Goal: Task Accomplishment & Management: Use online tool/utility

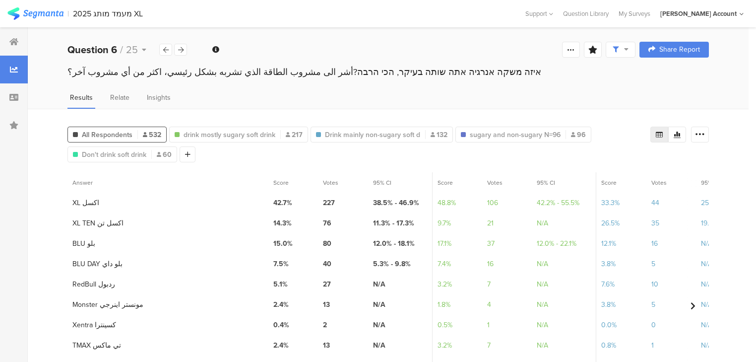
click at [14, 135] on div at bounding box center [14, 125] width 28 height 28
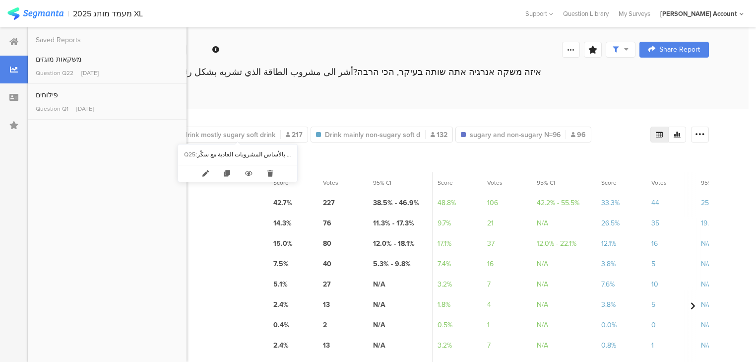
click at [302, 109] on div "All Respondents 532 drink mostly sugary soft drink 217 Drink mainly non-sugary …" at bounding box center [388, 281] width 721 height 345
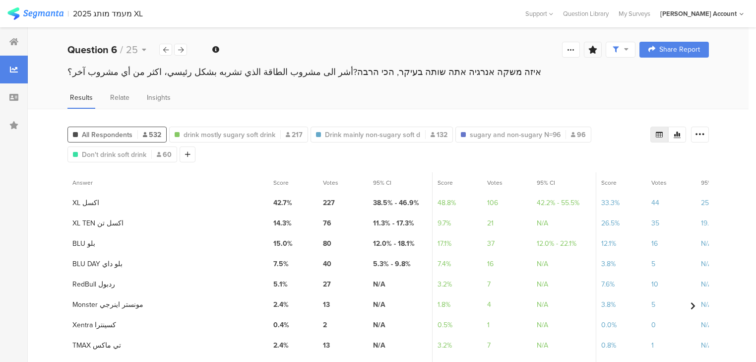
click at [598, 52] on icon at bounding box center [593, 50] width 9 height 8
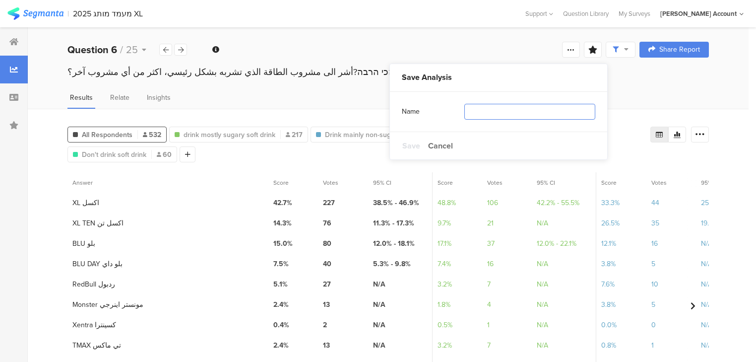
click at [567, 114] on input "text" at bounding box center [530, 112] width 131 height 16
type input "soft"
click at [414, 146] on span "Save" at bounding box center [412, 145] width 18 height 11
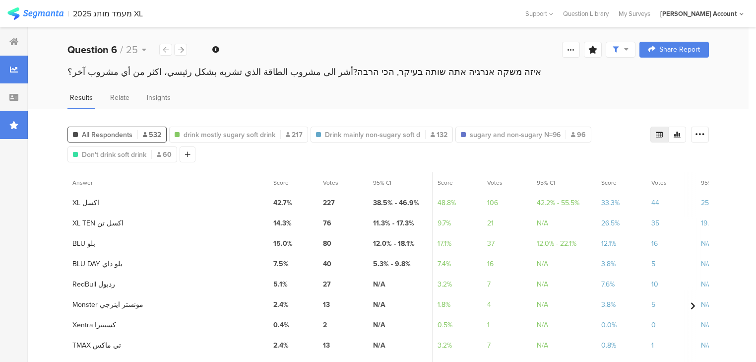
click at [10, 130] on div at bounding box center [14, 125] width 28 height 28
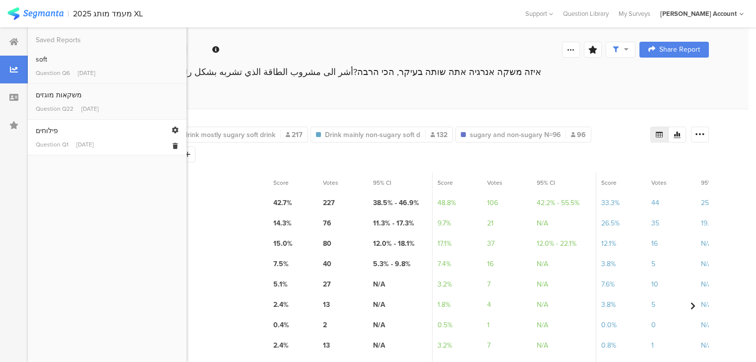
click at [55, 139] on link "פילוחים Question Q1 Aug 31, 2025" at bounding box center [107, 137] width 143 height 23
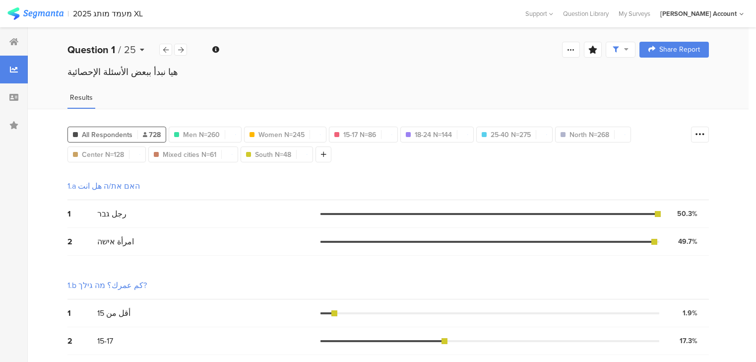
click at [120, 51] on span "/" at bounding box center [119, 49] width 3 height 15
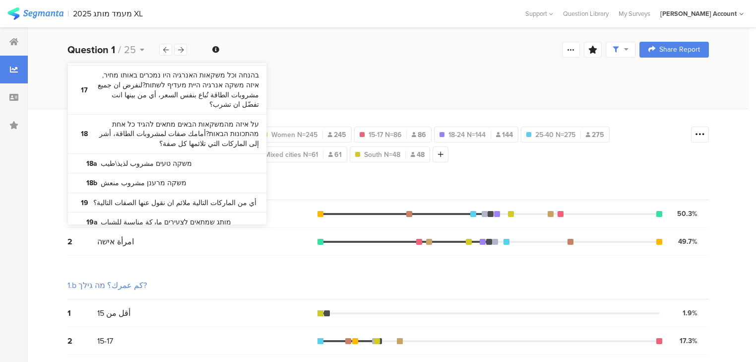
scroll to position [556, 0]
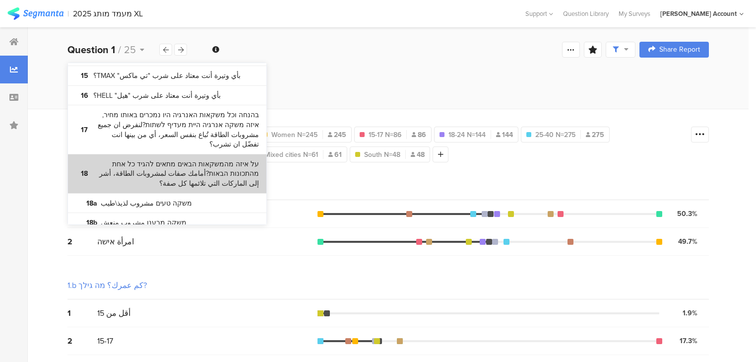
click at [162, 159] on bdi "על איזה מהמשקאות הבאים מתאים להגיד כל אחת מהתכונות הבאות?أمامك صفات لمشروبات ال…" at bounding box center [176, 173] width 166 height 29
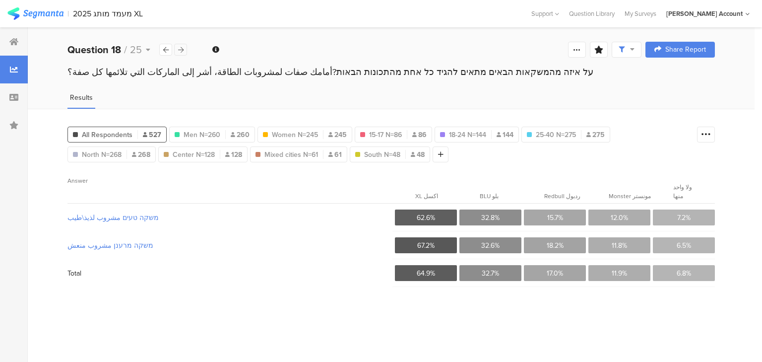
click at [178, 48] on icon at bounding box center [180, 50] width 5 height 6
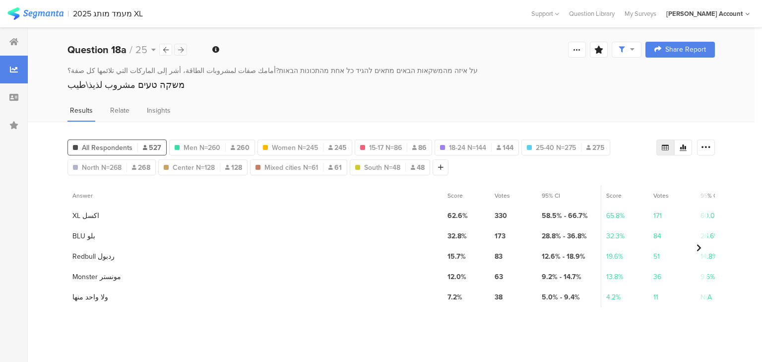
click at [178, 48] on icon at bounding box center [180, 50] width 5 height 6
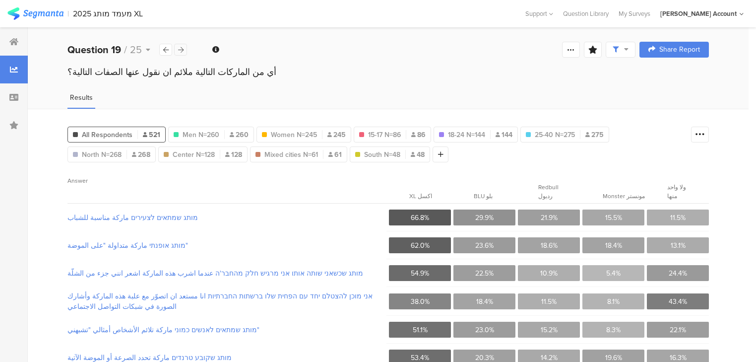
click at [178, 48] on icon at bounding box center [180, 50] width 5 height 6
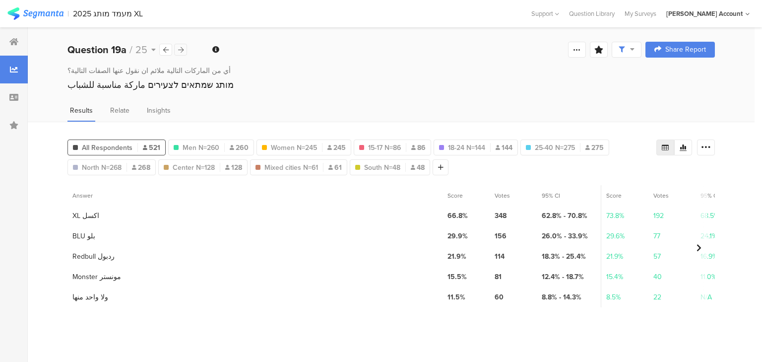
click at [178, 48] on icon at bounding box center [180, 50] width 5 height 6
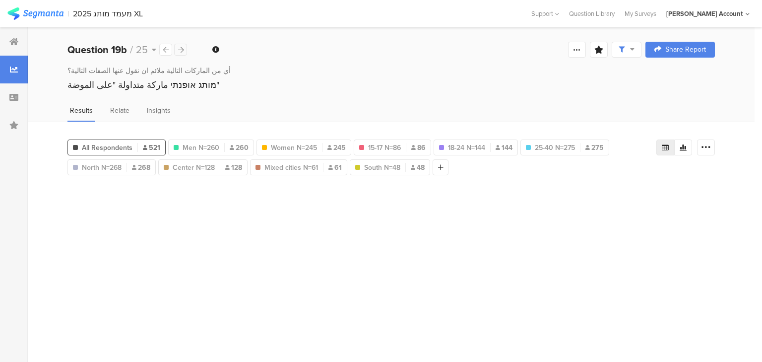
click at [178, 48] on icon at bounding box center [180, 50] width 5 height 6
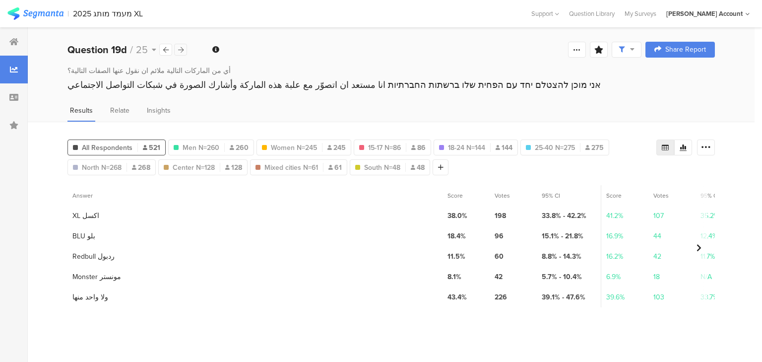
click at [178, 48] on icon at bounding box center [180, 50] width 5 height 6
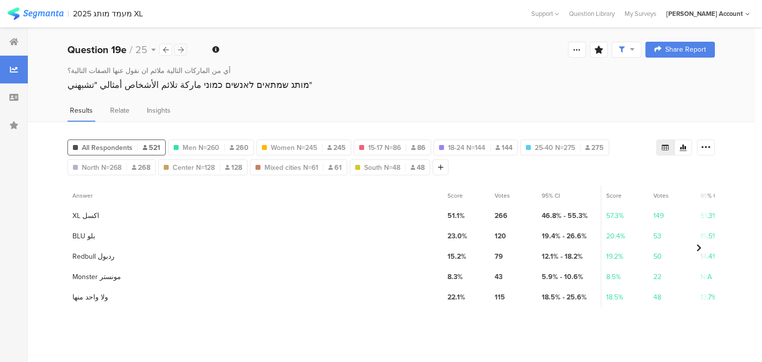
click at [178, 48] on icon at bounding box center [180, 50] width 5 height 6
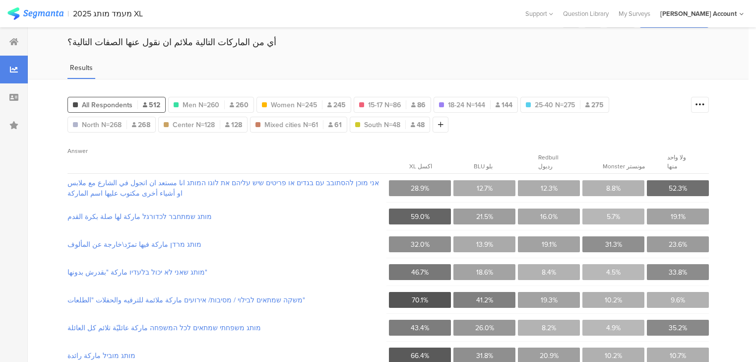
scroll to position [80, 0]
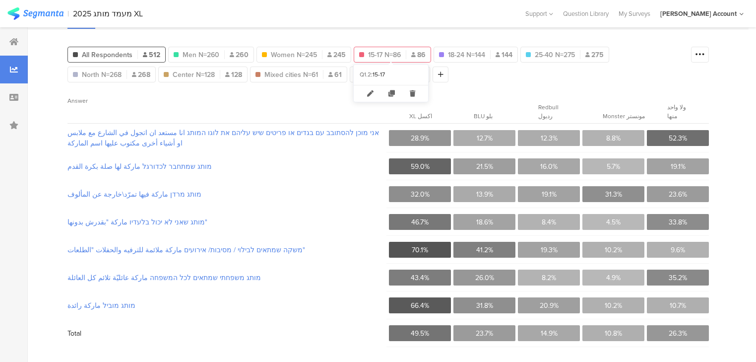
click at [381, 51] on span "15-17 N=86" at bounding box center [384, 55] width 33 height 10
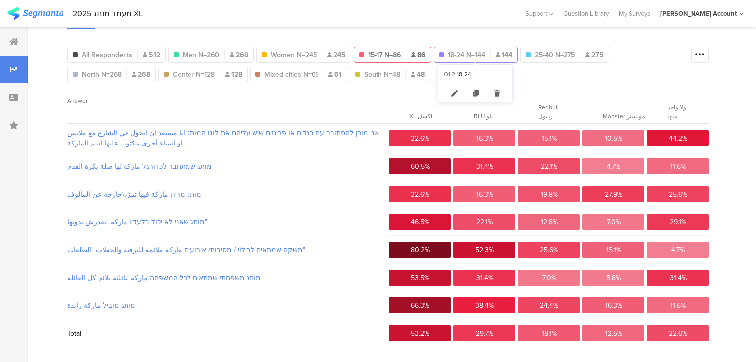
click at [458, 57] on span "18-24 N=144" at bounding box center [466, 55] width 37 height 10
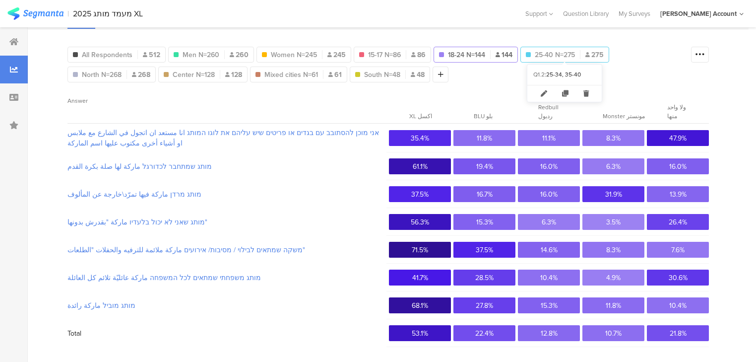
click at [546, 52] on span "25-40 N=275" at bounding box center [555, 55] width 40 height 10
type input "25-40 N=275"
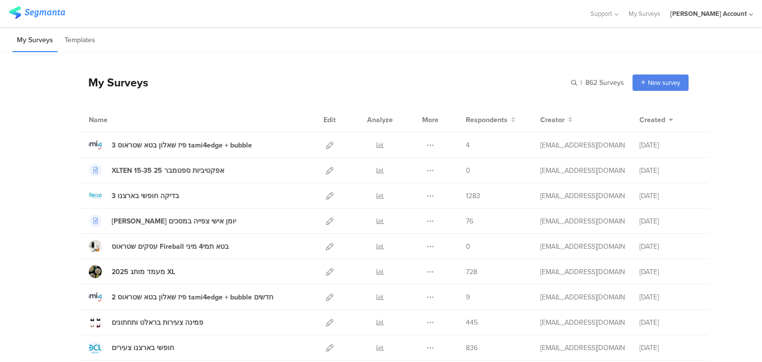
click at [0, 0] on input "text" at bounding box center [0, 0] width 0 height 0
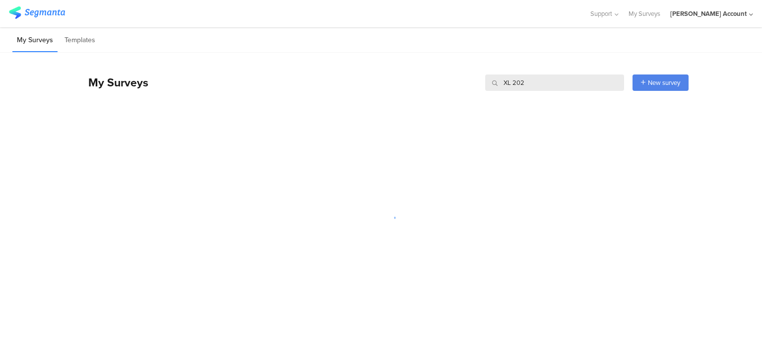
type input "XL 2023"
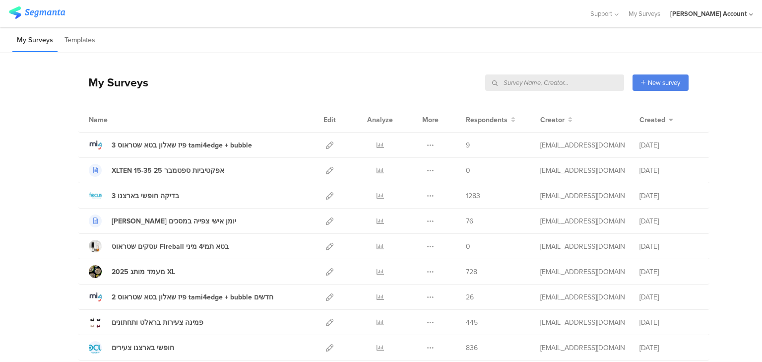
click at [602, 81] on input "text" at bounding box center [554, 82] width 139 height 16
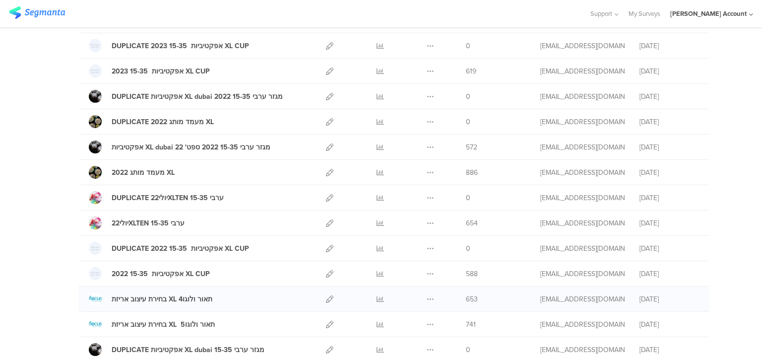
scroll to position [278, 0]
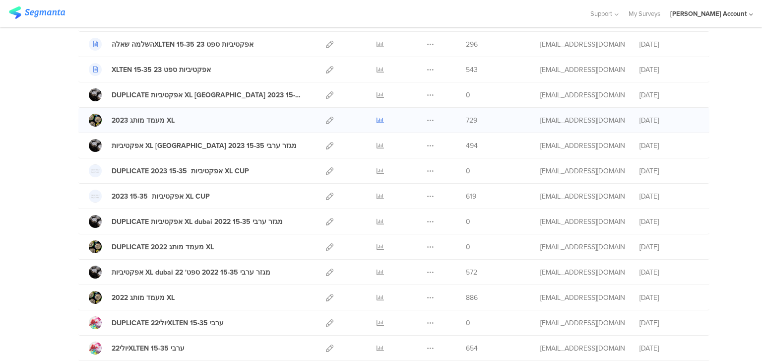
type input "XL"
click at [377, 119] on icon at bounding box center [380, 120] width 7 height 7
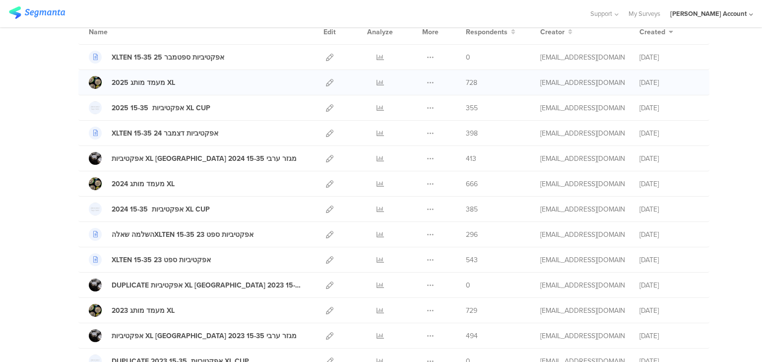
scroll to position [0, 0]
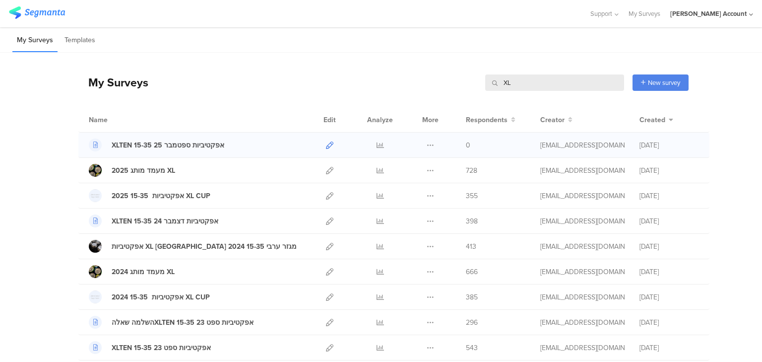
click at [326, 145] on icon at bounding box center [329, 144] width 7 height 7
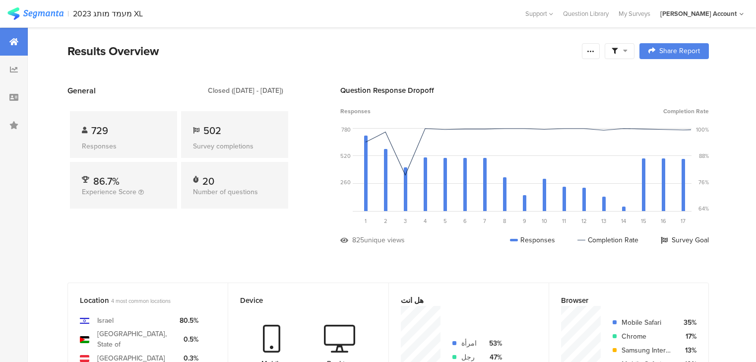
click at [625, 50] on span at bounding box center [620, 51] width 16 height 9
click at [669, 76] on span at bounding box center [672, 79] width 15 height 8
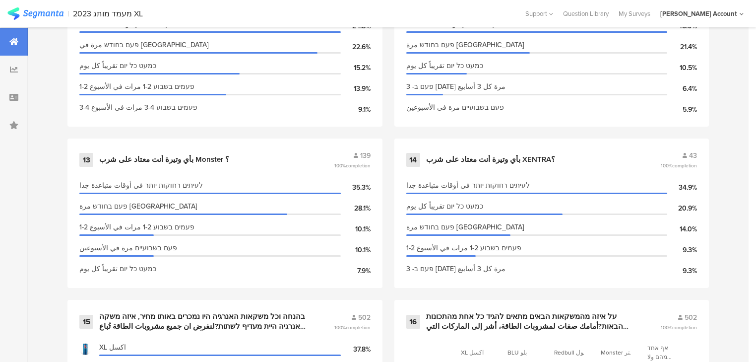
scroll to position [1549, 0]
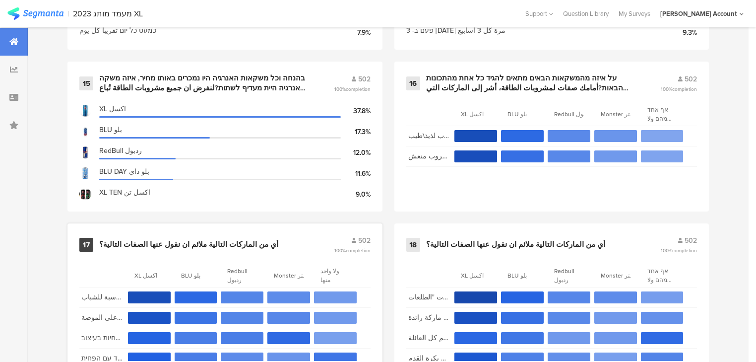
click at [205, 240] on div "أي من الماركات التالية ملائم ان نقول عنها الصفات التالية؟" at bounding box center [188, 245] width 179 height 10
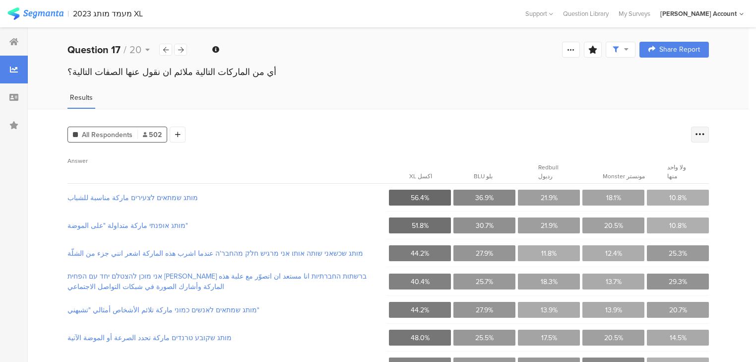
click at [705, 134] on icon at bounding box center [700, 135] width 10 height 10
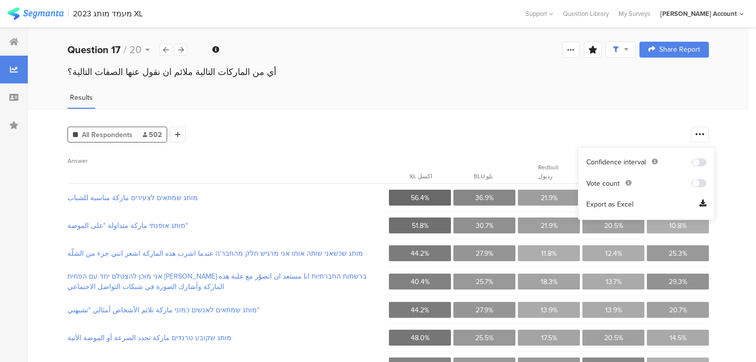
click at [594, 204] on span "Export as Excel" at bounding box center [610, 205] width 47 height 10
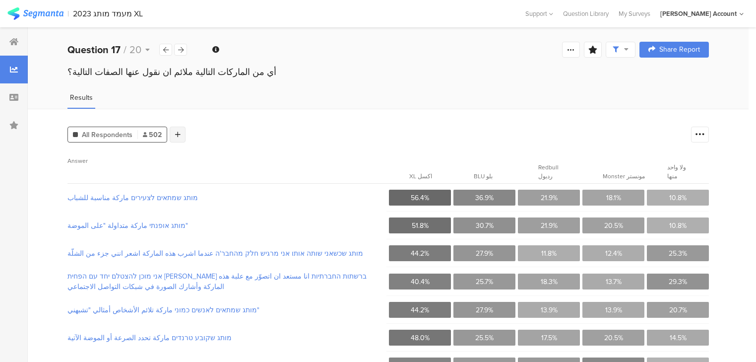
click at [181, 131] on div at bounding box center [178, 135] width 16 height 16
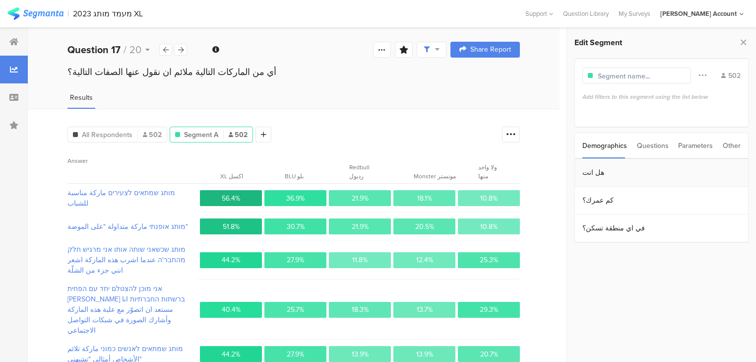
click at [614, 178] on section "هل انت" at bounding box center [661, 173] width 173 height 28
click at [574, 142] on icon at bounding box center [577, 144] width 7 height 8
click at [609, 201] on section "كم عمرك؟" at bounding box center [661, 201] width 173 height 28
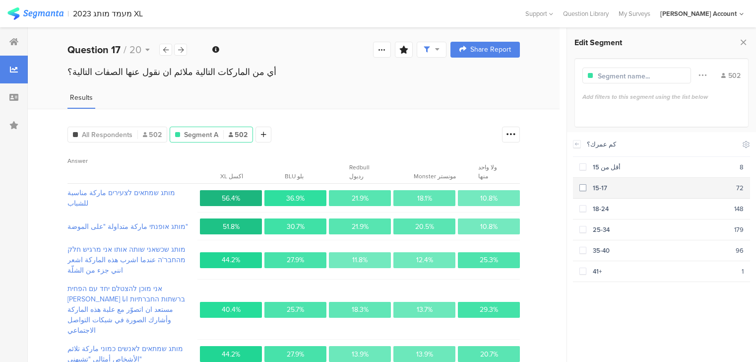
click at [589, 187] on div "15-17" at bounding box center [662, 187] width 150 height 9
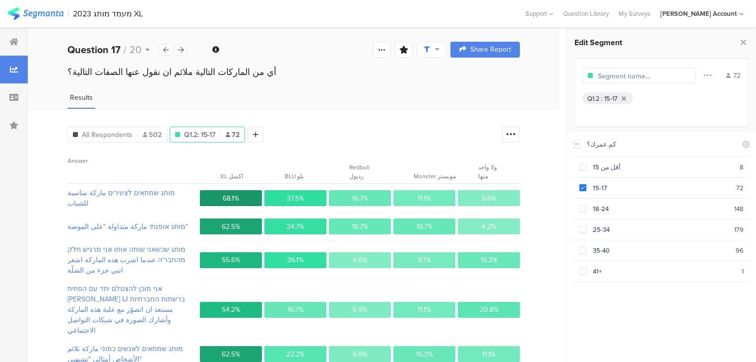
click at [750, 42] on div "Edit Segment Filter Conjunction And Or Segment Color 72 Q1.2 : 15-17 Demographi…" at bounding box center [661, 195] width 189 height 334
click at [747, 42] on icon at bounding box center [744, 42] width 10 height 14
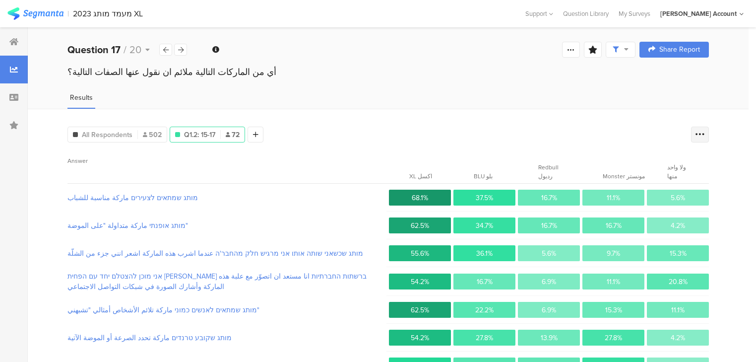
click at [705, 135] on icon at bounding box center [700, 135] width 10 height 10
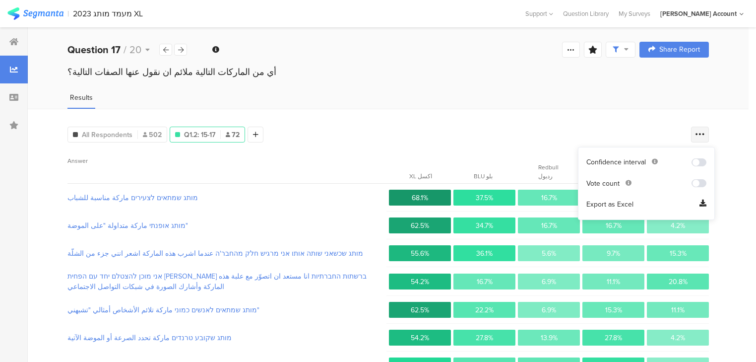
click at [705, 131] on icon at bounding box center [700, 135] width 10 height 10
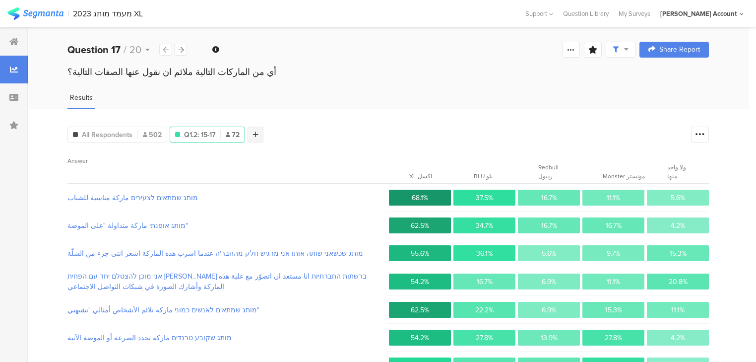
click at [262, 134] on div at bounding box center [256, 135] width 16 height 16
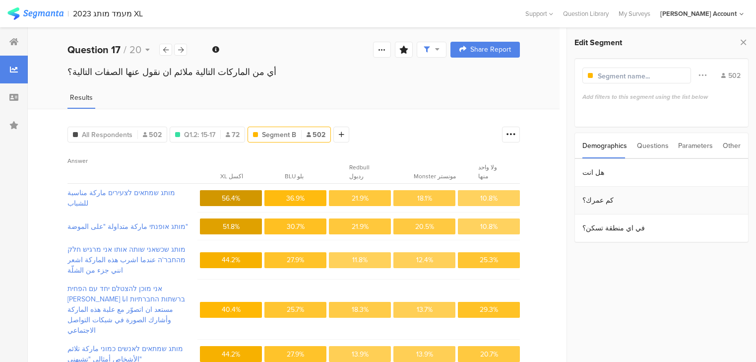
click at [619, 209] on section "كم عمرك؟" at bounding box center [661, 201] width 173 height 28
click at [615, 212] on section "18-24 148" at bounding box center [661, 209] width 177 height 21
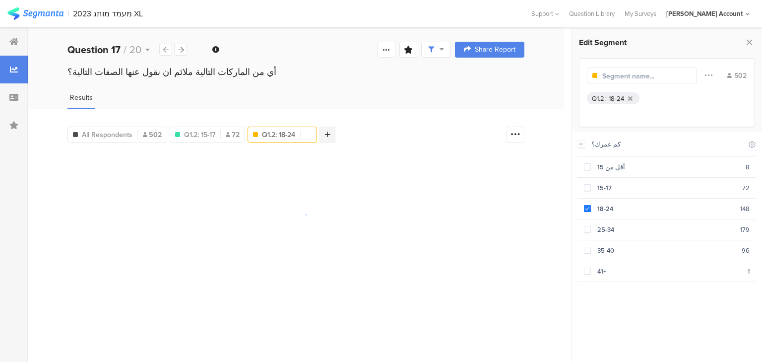
click at [326, 131] on icon at bounding box center [327, 134] width 5 height 7
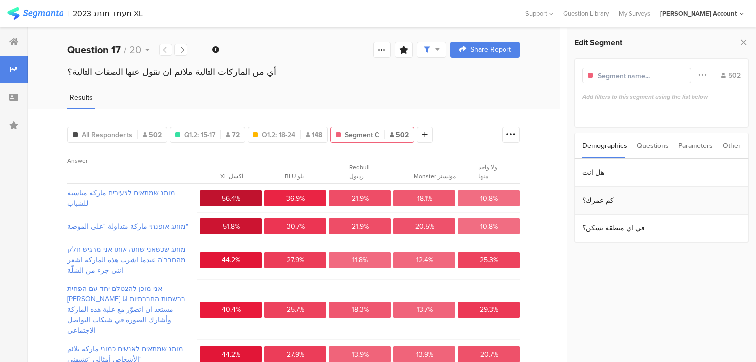
click at [618, 203] on section "كم عمرك؟" at bounding box center [661, 201] width 173 height 28
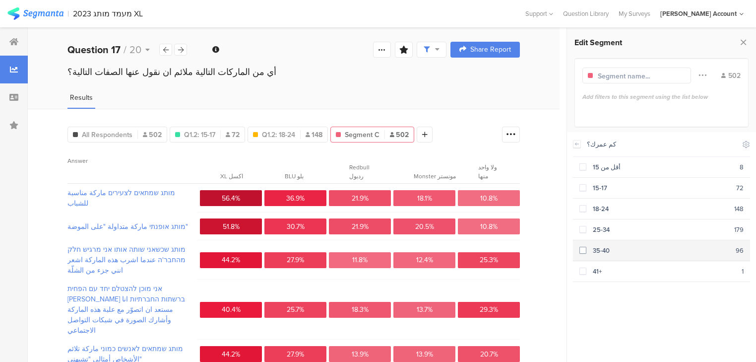
drag, startPoint x: 602, startPoint y: 232, endPoint x: 605, endPoint y: 241, distance: 9.1
click at [602, 232] on section "25-34 179" at bounding box center [661, 229] width 177 height 21
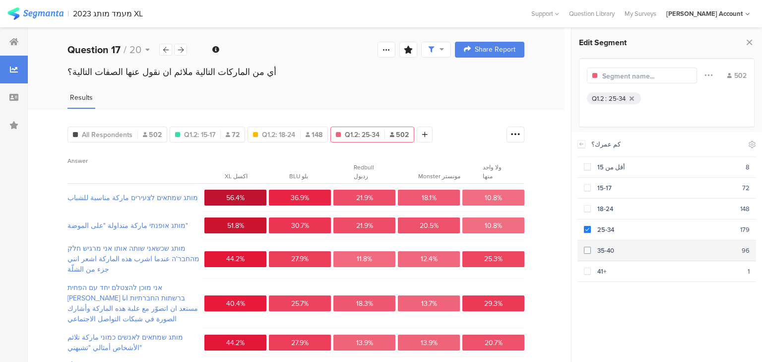
click at [606, 246] on div "35-40" at bounding box center [666, 250] width 151 height 9
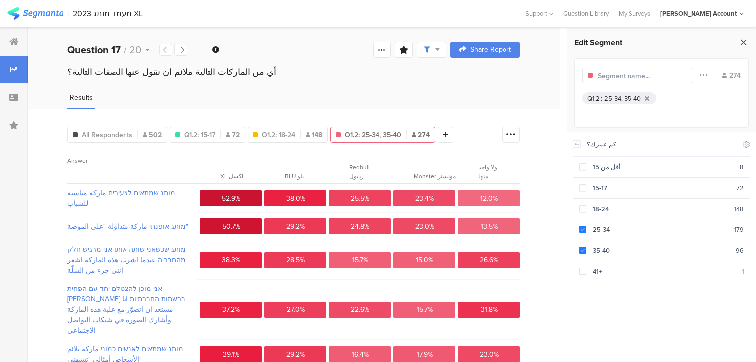
click at [741, 42] on icon at bounding box center [744, 42] width 10 height 14
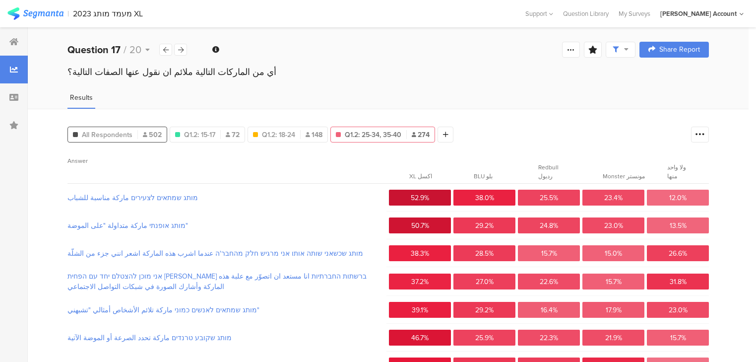
click at [82, 133] on span "All Respondents" at bounding box center [107, 135] width 51 height 10
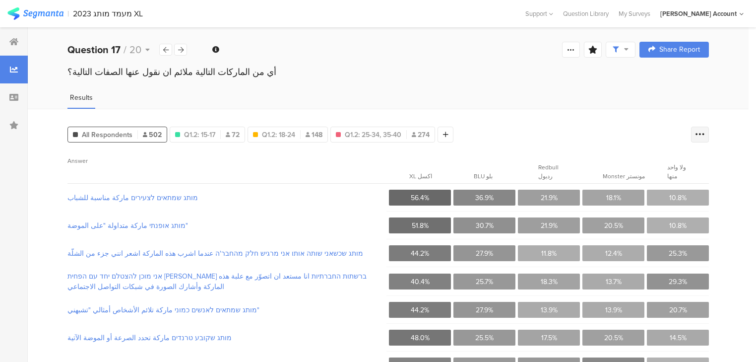
click at [705, 133] on icon at bounding box center [700, 135] width 10 height 10
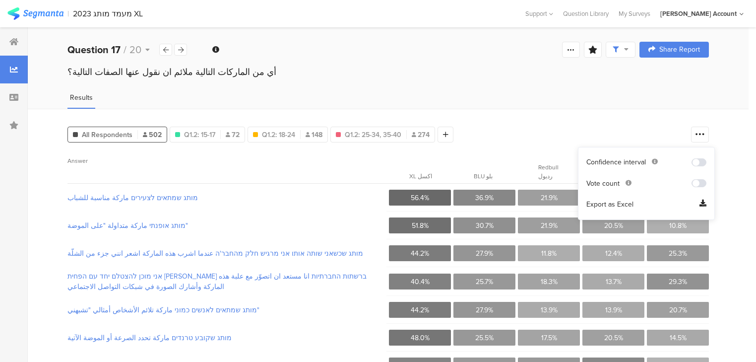
click at [621, 206] on span "Export as Excel" at bounding box center [610, 205] width 47 height 10
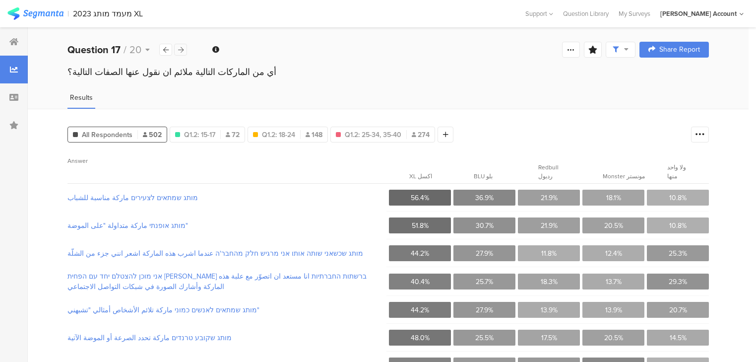
click at [180, 47] on icon at bounding box center [180, 50] width 5 height 6
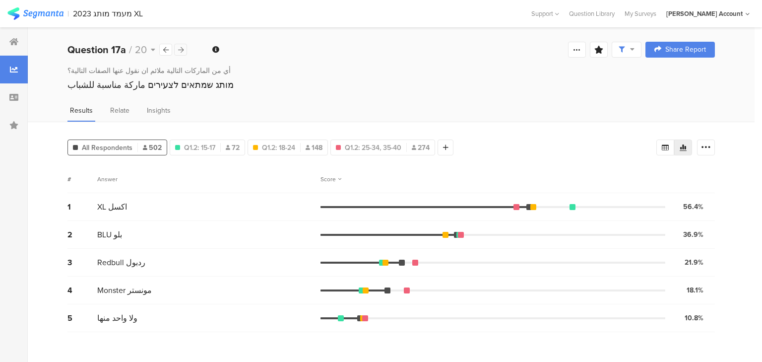
click at [179, 48] on icon at bounding box center [180, 50] width 5 height 6
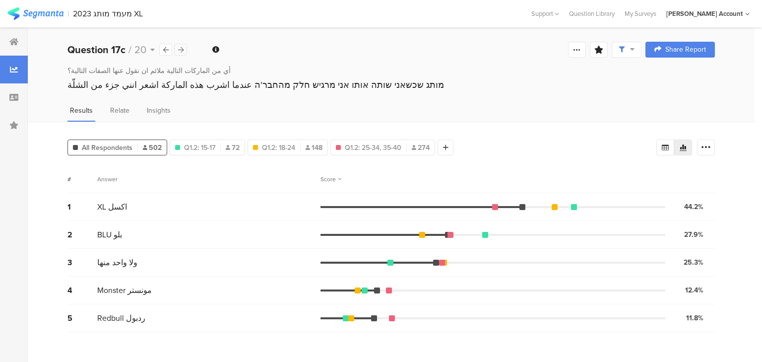
click at [179, 49] on icon at bounding box center [180, 50] width 5 height 6
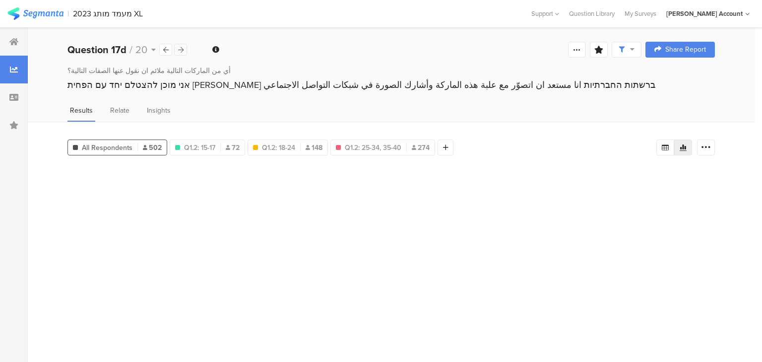
click at [179, 49] on icon at bounding box center [180, 50] width 5 height 6
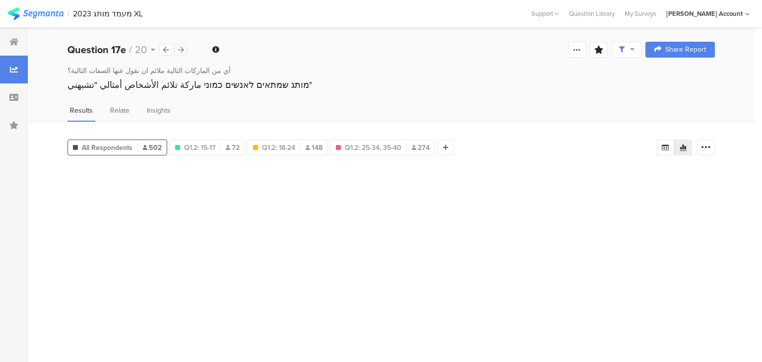
click at [178, 49] on icon at bounding box center [180, 50] width 5 height 6
click at [178, 50] on icon at bounding box center [180, 50] width 5 height 6
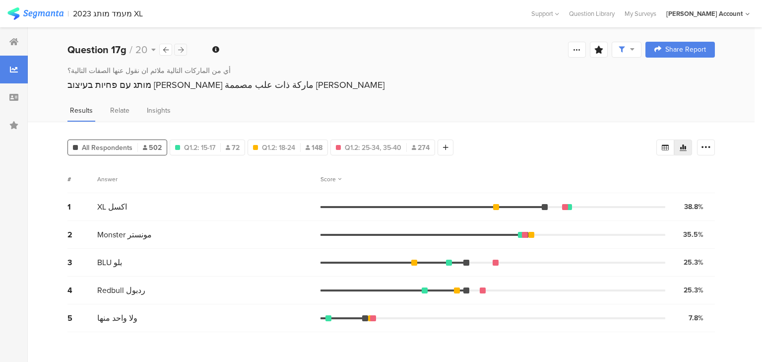
click at [178, 50] on icon at bounding box center [180, 50] width 5 height 6
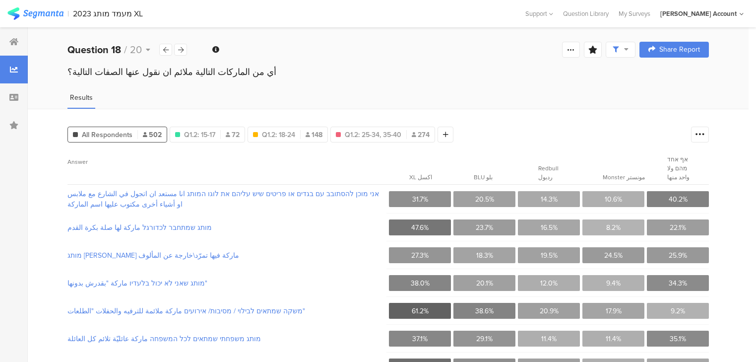
drag, startPoint x: 706, startPoint y: 138, endPoint x: 695, endPoint y: 154, distance: 19.7
click at [705, 138] on div at bounding box center [700, 135] width 18 height 16
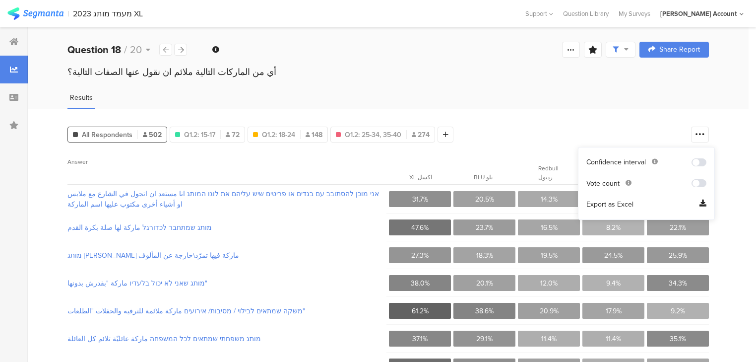
click at [608, 204] on span "Export as Excel" at bounding box center [610, 205] width 47 height 10
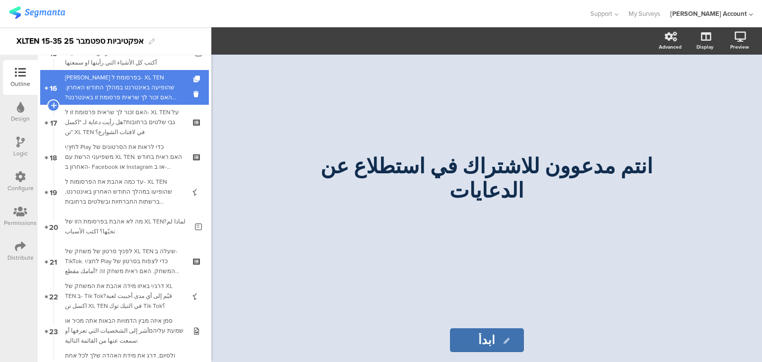
scroll to position [556, 0]
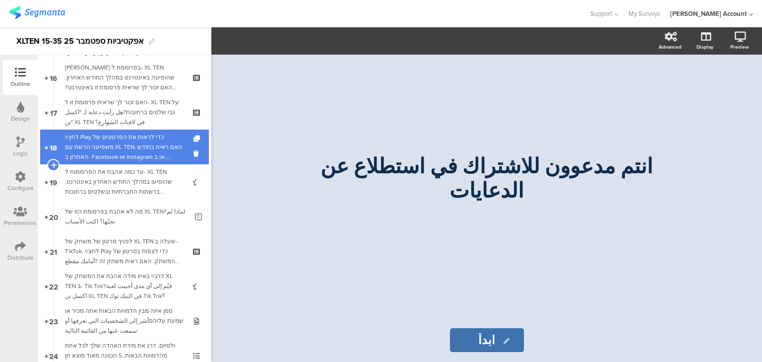
click at [105, 151] on div "לחץ/י Play כדי לראות את הסרטונים של משפיעני הרשת עם XL TEN. האם ראית בחודש האחר…" at bounding box center [124, 147] width 119 height 30
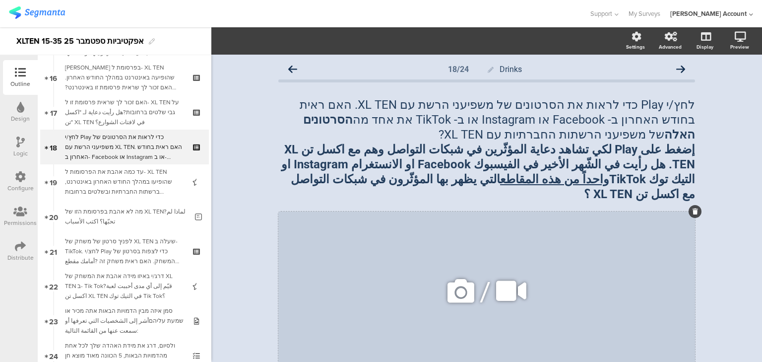
click at [507, 276] on icon at bounding box center [511, 291] width 37 height 34
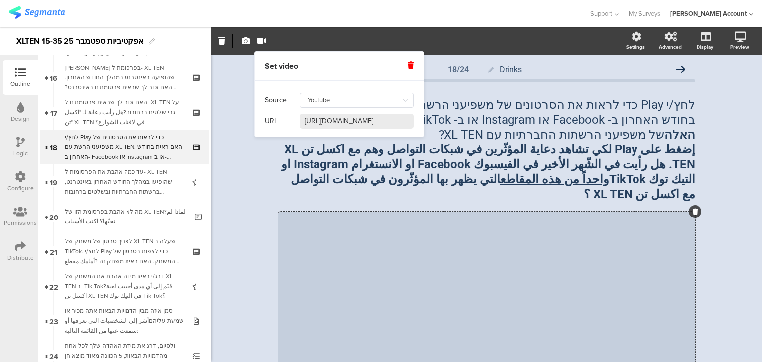
click at [337, 123] on input "[URL][DOMAIN_NAME]" at bounding box center [357, 121] width 114 height 15
paste input "youtube.com/shorts/AjN3N-2rEwI?feature=share"
type input "https://youtube.com/shorts/AjN3N-2rEwI?feature=share"
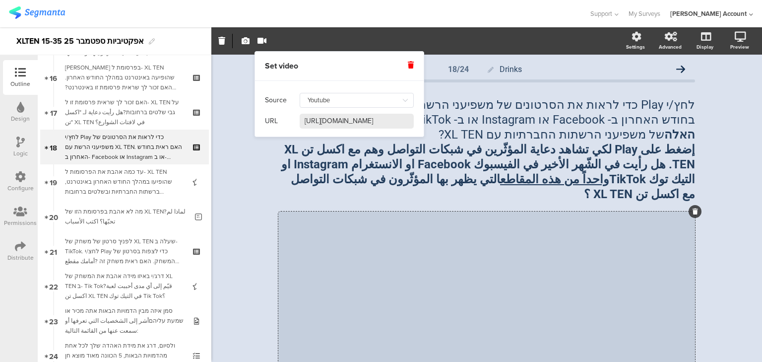
scroll to position [0, 63]
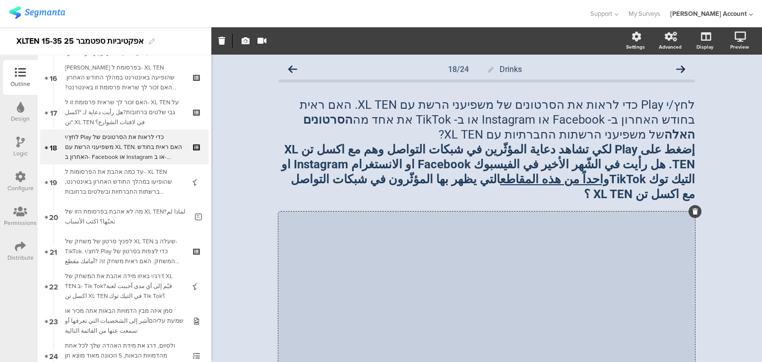
click at [246, 198] on div "Drinks 18/24 לחץ/י Play כדי לראות את הסרטונים של משפיעני הרשת עם XL TEN. האם רא…" at bounding box center [486, 285] width 551 height 460
click at [506, 276] on icon at bounding box center [511, 291] width 37 height 34
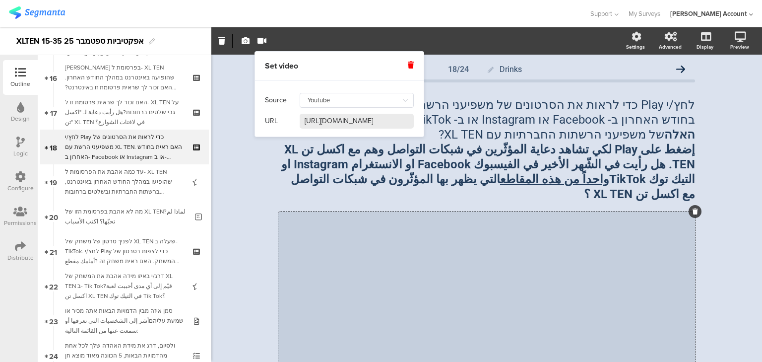
click at [336, 120] on input "[URL][DOMAIN_NAME]" at bounding box center [357, 121] width 114 height 15
paste input "youtube.com/shorts/AjN3N-2rEwI?feature=share"
click at [323, 118] on input "https://youtube.com/shorts/AjN3N-2rEwI?feature=share" at bounding box center [357, 121] width 114 height 15
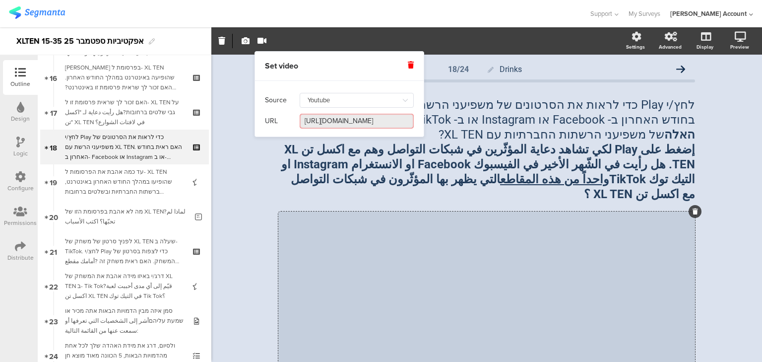
scroll to position [0, 42]
click at [307, 125] on input "https://youtube.com/AjN3N-2rEwI?feature=share" at bounding box center [357, 121] width 114 height 15
paste input "shorts/"
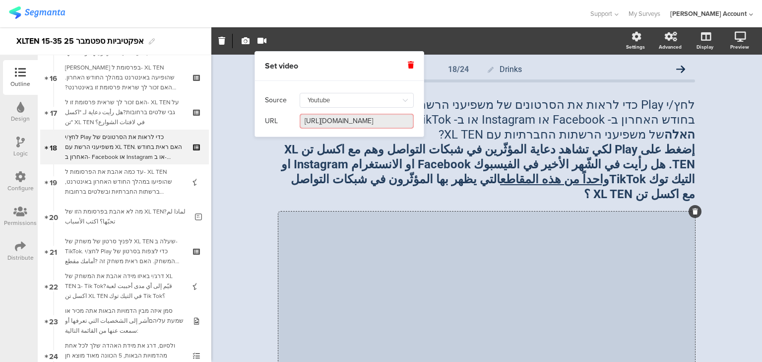
type input "https://youtube.com/shorts/AjN3N-2rEwI?feature=share"
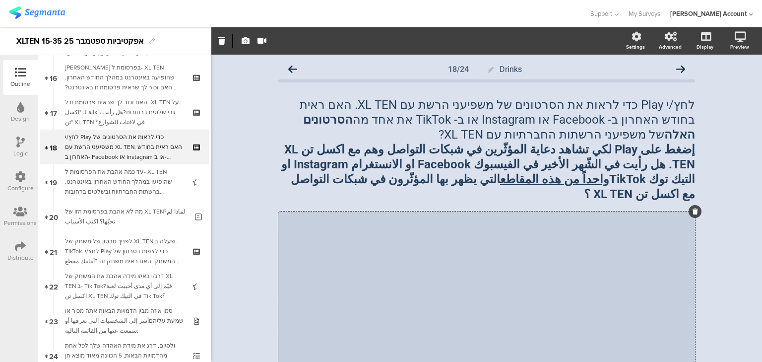
click at [238, 172] on div "Drinks 18/24 לחץ/י Play כדי לראות את הסרטונים של משפיעני הרשת עם XL TEN. האם רא…" at bounding box center [486, 285] width 551 height 460
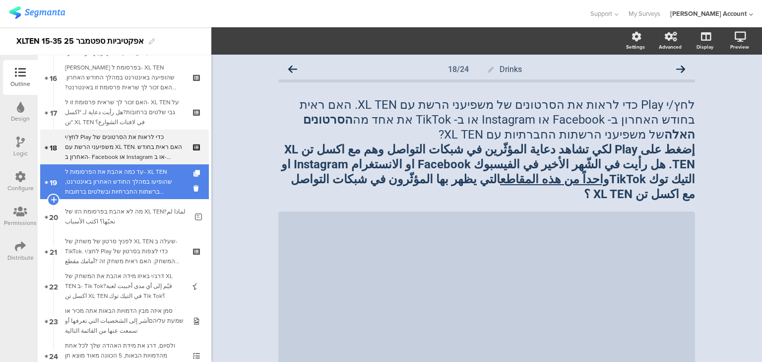
click at [121, 186] on div "עד כמה אהבת את הפרסומות ל- XL TEN שהופיעו במהלך החודש האחרון באינטרנט, ברשתות ה…" at bounding box center [124, 182] width 119 height 30
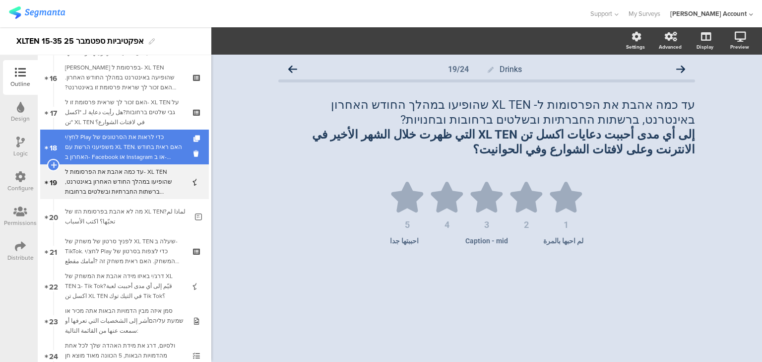
click at [123, 151] on div "לחץ/י Play כדי לראות את הסרטונים של משפיעני הרשת עם XL TEN. האם ראית בחודש האחר…" at bounding box center [124, 147] width 119 height 30
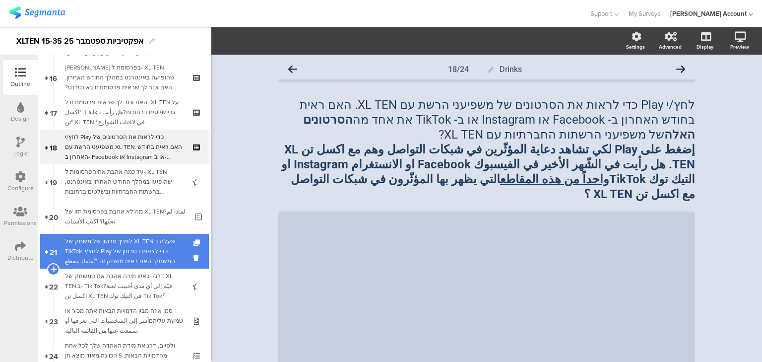
click at [133, 250] on div "לפניך סרטון של משחק של XL TEN שעלה ב- TikTok. לחצ/י Play כדי לצפות בסרטון של המ…" at bounding box center [124, 251] width 119 height 30
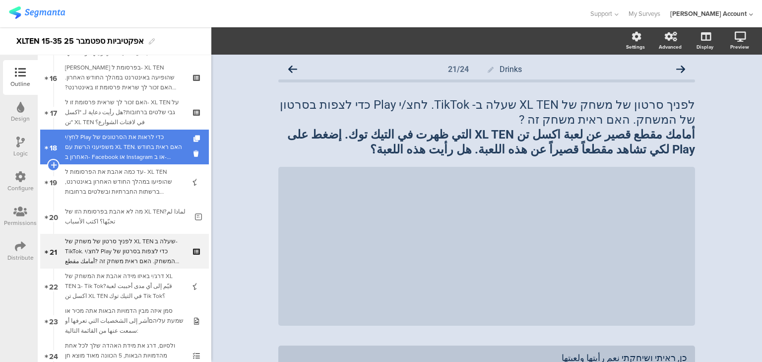
click at [130, 151] on div "לחץ/י Play כדי לראות את הסרטונים של משפיעני הרשת עם XL TEN. האם ראית בחודש האחר…" at bounding box center [124, 147] width 119 height 30
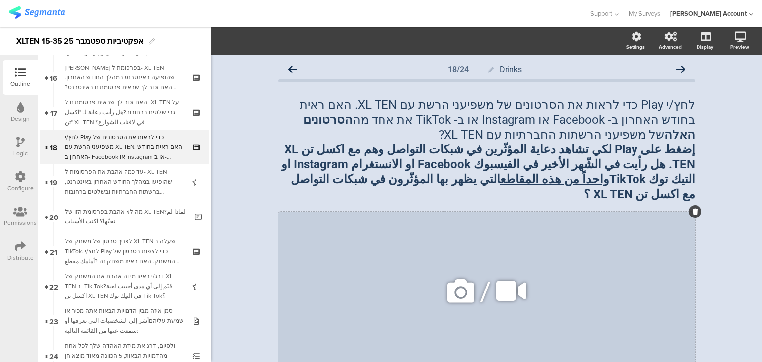
click at [510, 274] on icon at bounding box center [511, 291] width 37 height 34
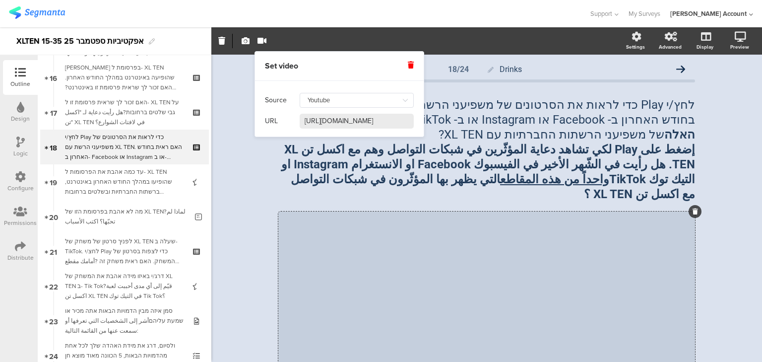
click at [378, 119] on input "https://www.youtube.com/watch?v=cI_zalFf4e4" at bounding box center [357, 121] width 114 height 15
paste input "https://www.youtube.com/shorts/AjN3N-2rEwI"
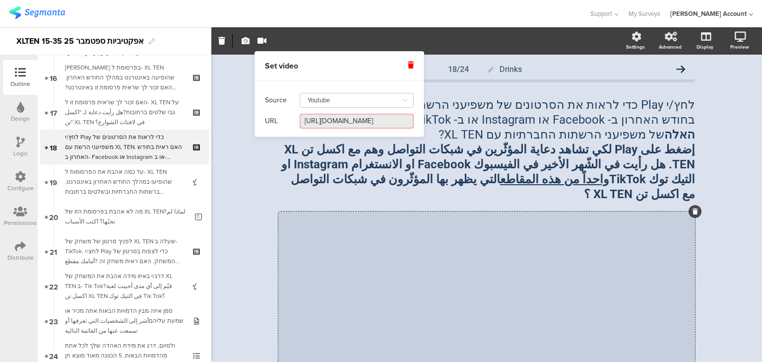
type input "https://www.youtube.com/shorts/AjN3N-2rEwI"
click at [371, 103] on input "Youtube" at bounding box center [357, 100] width 114 height 15
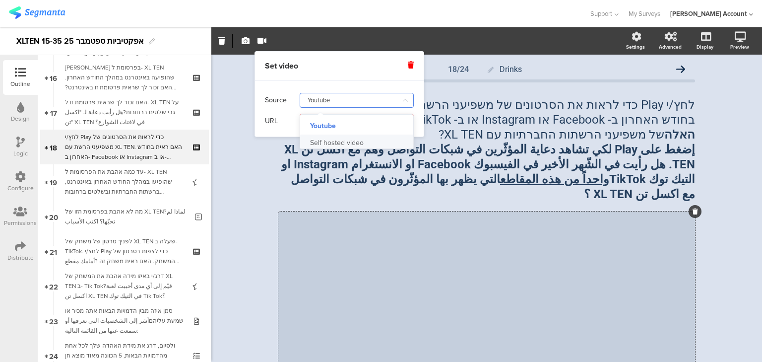
click at [361, 142] on div "Self hosted video" at bounding box center [337, 143] width 54 height 17
type input "Self hosted video"
click at [353, 126] on input at bounding box center [357, 121] width 114 height 15
paste input "https://www.youtube.com/watch?v=AjN3N-2rEwI"
type input "https://www.youtube.com/watch?v=AjN3N-2rEwI"
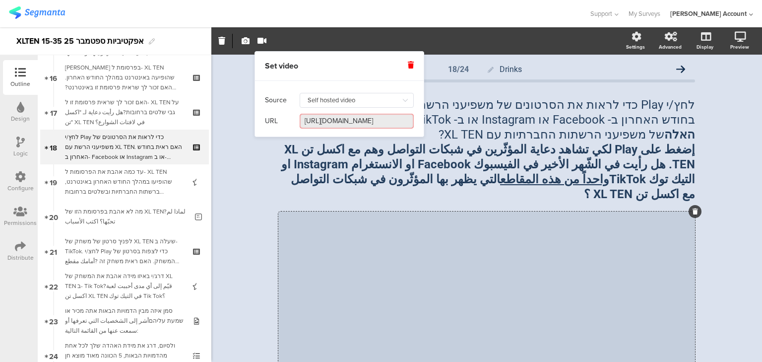
scroll to position [0, 41]
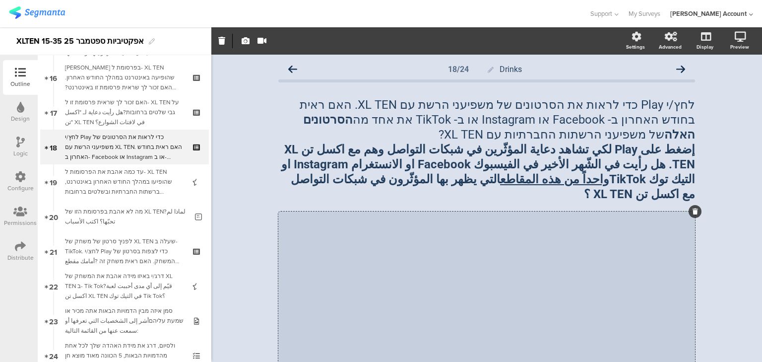
click at [245, 143] on div "Drinks 18/24 לחץ/י Play כדי לראות את הסרטונים של משפיעני הרשת עם XL TEN. האם רא…" at bounding box center [486, 285] width 551 height 460
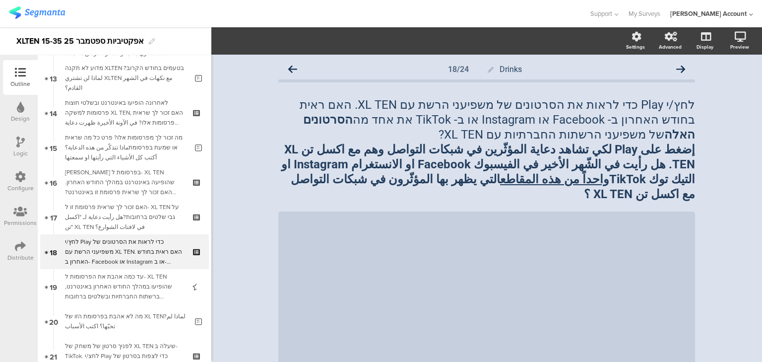
scroll to position [494, 0]
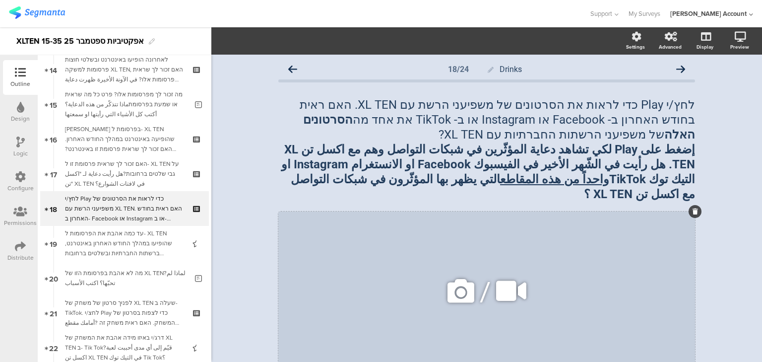
click at [500, 277] on icon at bounding box center [511, 291] width 37 height 34
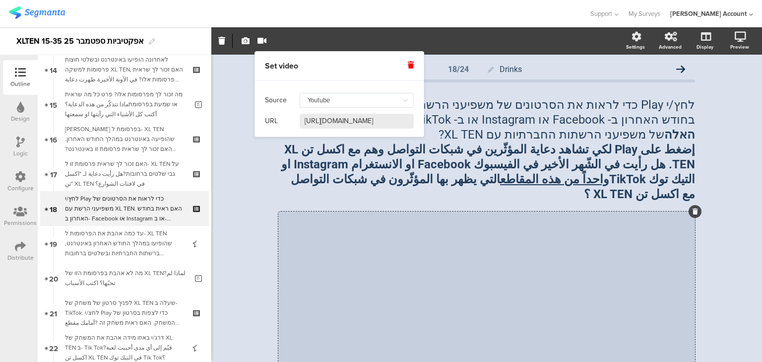
click at [389, 122] on input "[URL][DOMAIN_NAME]" at bounding box center [357, 121] width 114 height 15
paste input "AjN3N-2rEwI"
type input "[URL][DOMAIN_NAME]"
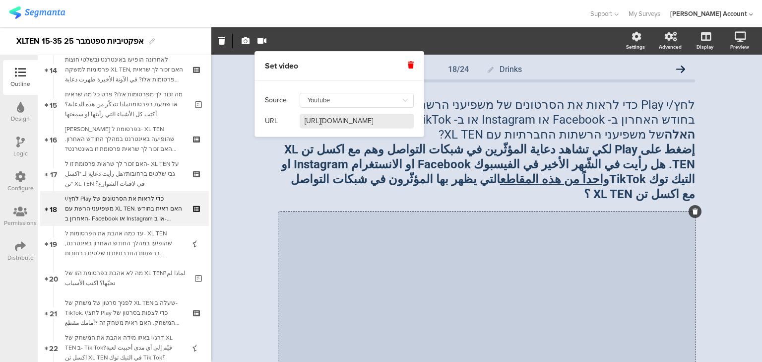
scroll to position [0, 41]
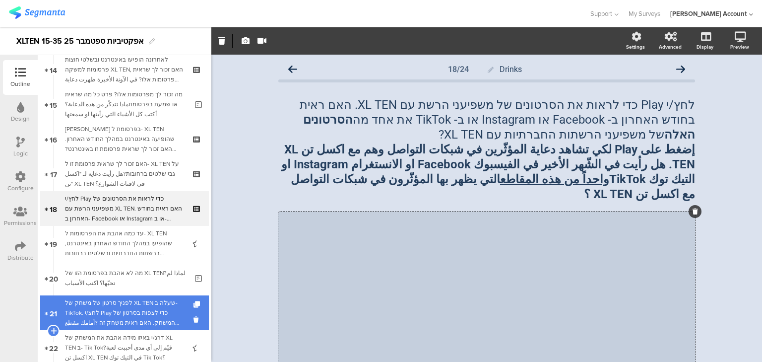
click at [79, 319] on div "לפניך סרטון של משחק של XL TEN שעלה ב- TikTok. לחצ/י Play כדי לצפות בסרטון של המ…" at bounding box center [124, 313] width 119 height 30
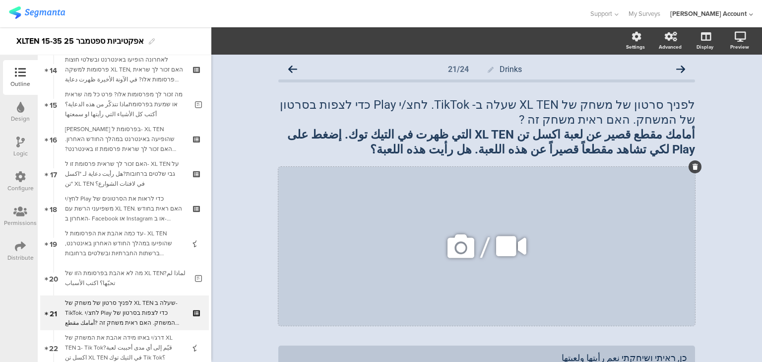
click at [500, 243] on icon at bounding box center [511, 246] width 37 height 34
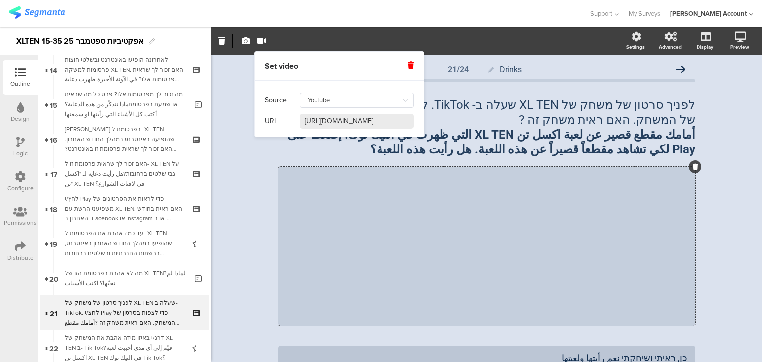
click at [373, 124] on input "https://www.youtube.com/watch?v=cI_zalFf4e4" at bounding box center [357, 121] width 114 height 15
click at [373, 122] on input "https://www.youtube.com/watch?v=cI_zalFf4e4" at bounding box center [357, 121] width 114 height 15
click at [373, 121] on input "https://www.youtube.com/watch?v=cI_zalFf4e4" at bounding box center [357, 121] width 114 height 15
click at [387, 121] on input "https://www.youtube.com/watch?v=cI_zalFf4e4" at bounding box center [357, 121] width 114 height 15
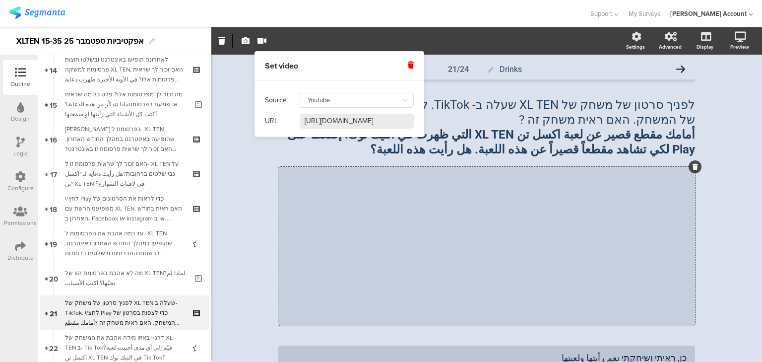
click at [387, 121] on input "https://www.youtube.com/watch?v=cI_zalFf4e4" at bounding box center [357, 121] width 114 height 15
paste input "https://www.youtube.com/watch?v=AjN3N-2rEwI"
type input "https://www.youtube.com/watch?v=AjN3N-2rEwI"
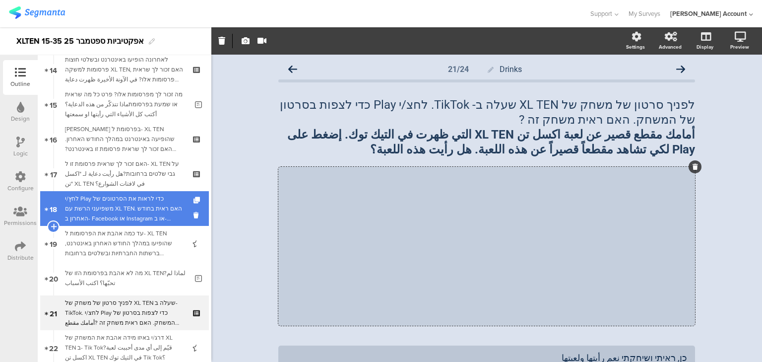
click at [127, 215] on div "לחץ/י Play כדי לראות את הסרטונים של משפיעני הרשת עם XL TEN. האם ראית בחודש האחר…" at bounding box center [124, 209] width 119 height 30
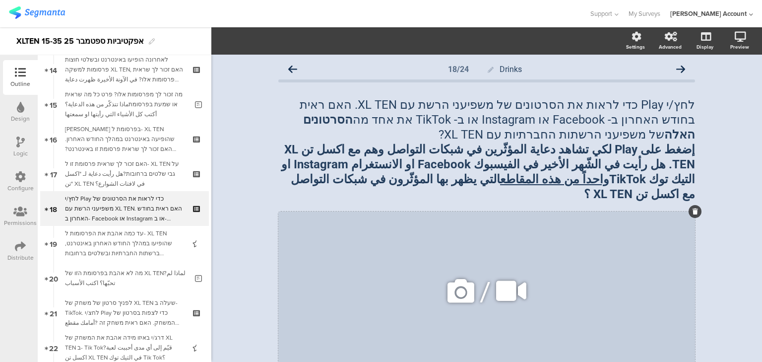
click at [505, 277] on icon at bounding box center [511, 291] width 37 height 34
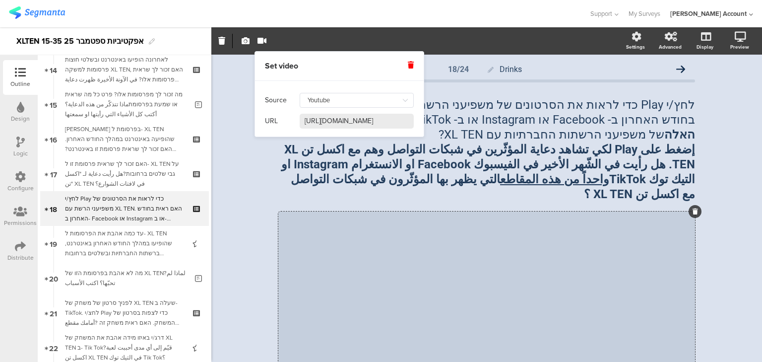
click at [329, 119] on input "https://www.youtube.com/watch?v=AjN3N-2rEwI" at bounding box center [357, 121] width 114 height 15
click at [328, 120] on input "https://www.youtube.com/watch?v=AjN3N-2rEwI" at bounding box center [357, 121] width 114 height 15
paste input "https://www.youtube.com/watch?v=QEuWjCwZagI"
type input "https://www.youtube.com/watch?v=QEuWjCwZagI"
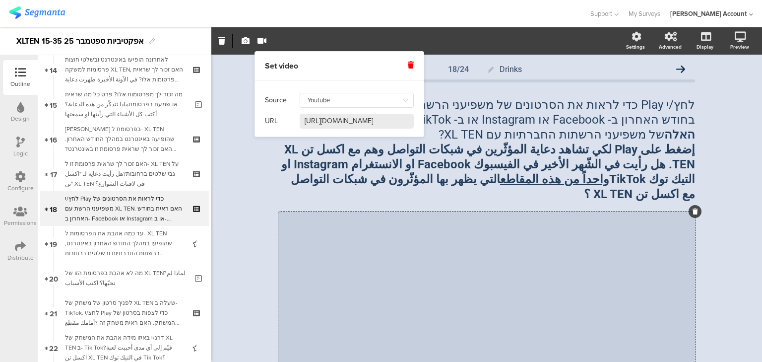
scroll to position [0, 46]
click at [245, 110] on div "Drinks 18/24 לחץ/י Play כדי לראות את הסרטונים של משפיעני הרשת עם XL TEN. האם רא…" at bounding box center [486, 285] width 551 height 460
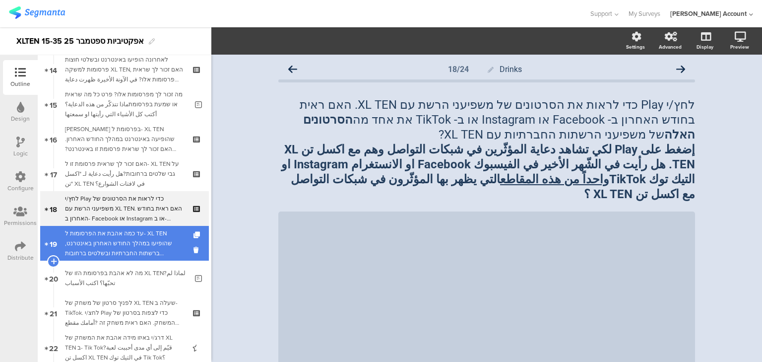
click at [144, 238] on div "עד כמה אהבת את הפרסומות ל- XL TEN שהופיעו במהלך החודש האחרון באינטרנט, ברשתות ה…" at bounding box center [124, 243] width 119 height 30
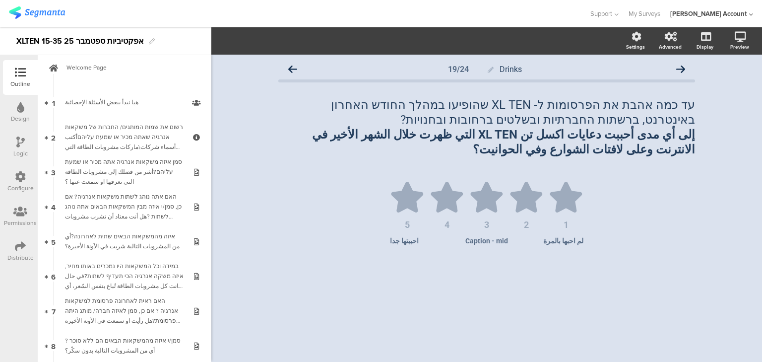
scroll to position [6, 0]
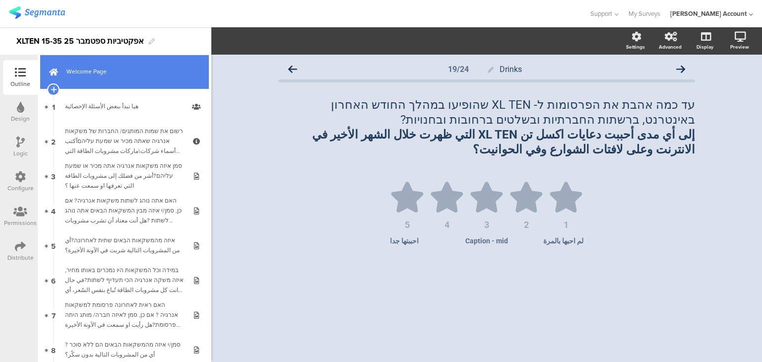
click at [139, 88] on link "Welcome Page" at bounding box center [124, 71] width 169 height 35
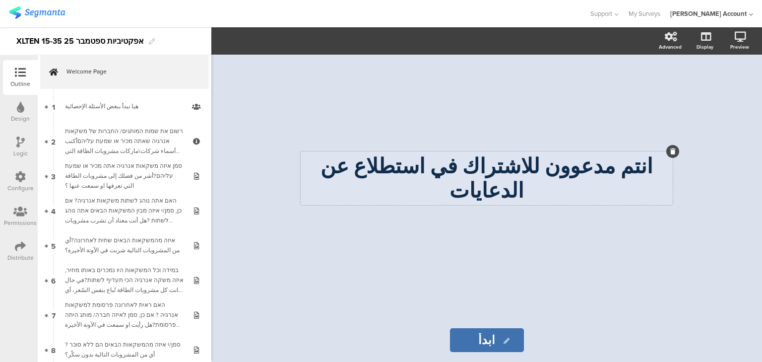
click at [502, 180] on div "انتم مدعوون للاشتراك في استطلاع عن الدعايات انتم مدعوون للاشتراك في استطلاع عن …" at bounding box center [487, 178] width 372 height 54
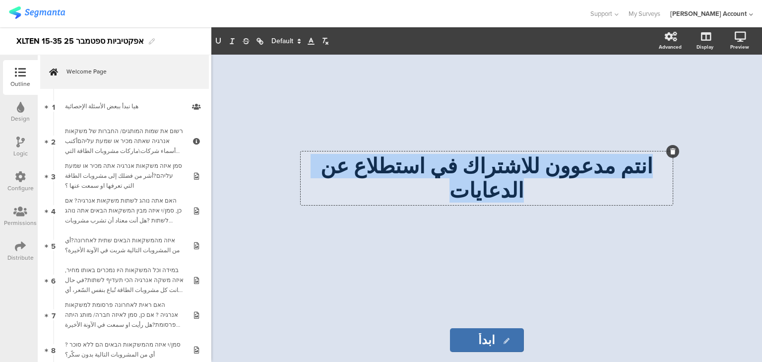
click at [501, 180] on p "انتم مدعوون للاشتراك في استطلاع عن الدعايات" at bounding box center [486, 178] width 367 height 49
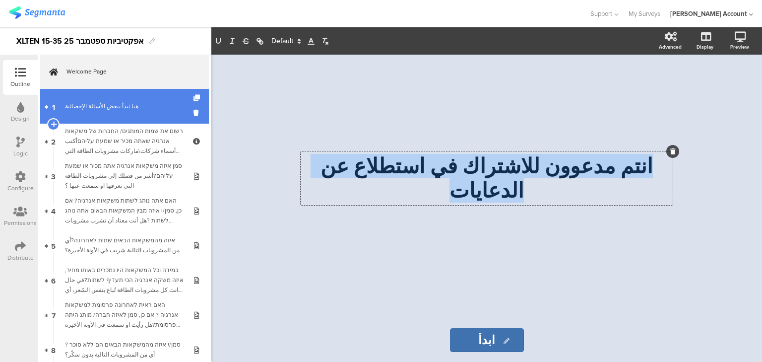
click at [75, 120] on link "1 هيا نبدأ ببعض الأسئلة الإحصائية" at bounding box center [124, 106] width 169 height 35
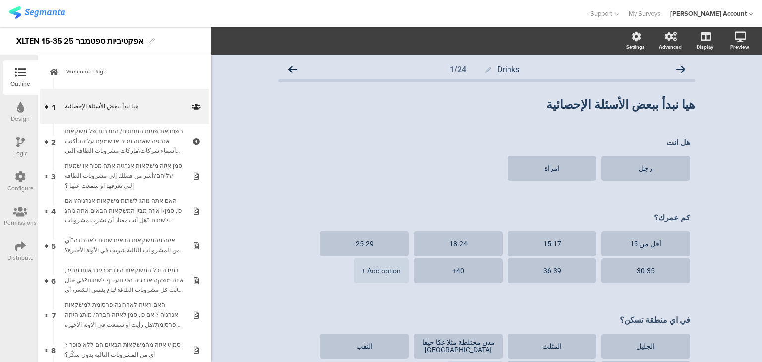
click at [13, 142] on div "Logic" at bounding box center [20, 147] width 35 height 35
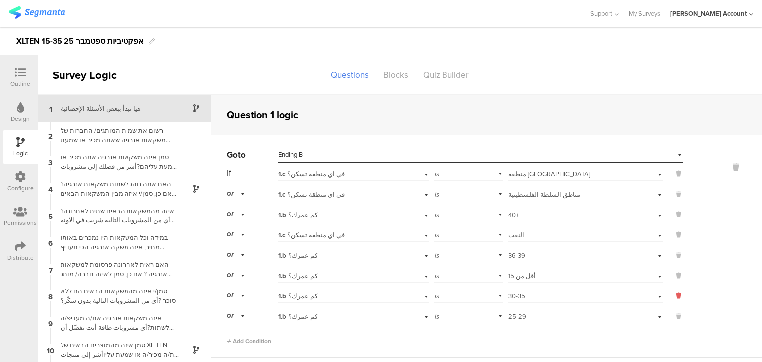
click at [677, 298] on icon at bounding box center [679, 295] width 4 height 9
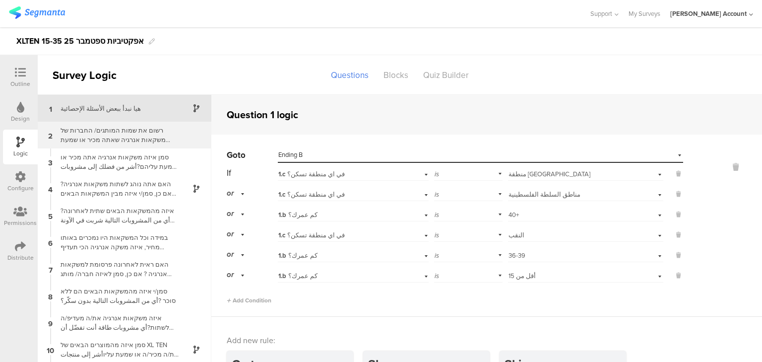
click at [131, 134] on div "רשום את שמות המותגים/ החברות של משקאות אנרגיה שאתה מכיר או שמעת עליהםأكتب أسماء…" at bounding box center [117, 135] width 124 height 19
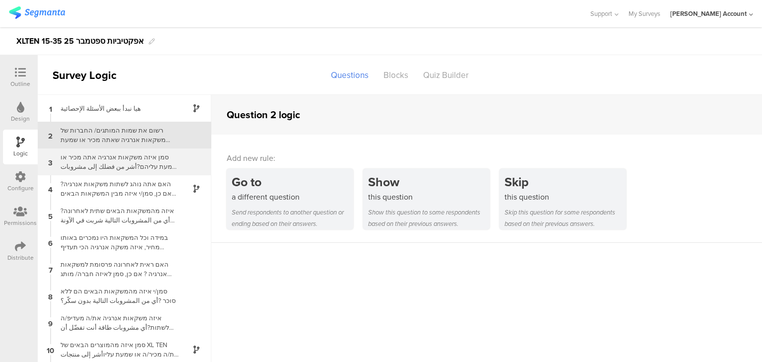
click at [129, 167] on div "סמן איזה משקאות אנרגיה אתה מכיר או שמעת עליהם?أشر من فضلك إلى مشروبات الطاقة ال…" at bounding box center [117, 161] width 124 height 19
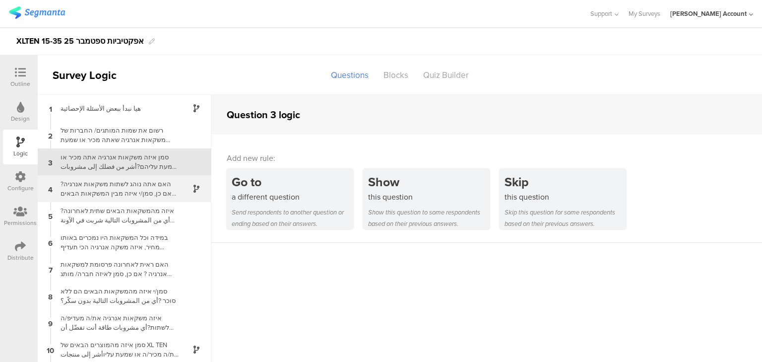
click at [139, 188] on div "האם אתה נוהג לשתות משקאות אנרגיה? אם כן, סמן/י איזה מבין המשקאות הבאים אתה נוהג…" at bounding box center [117, 188] width 124 height 19
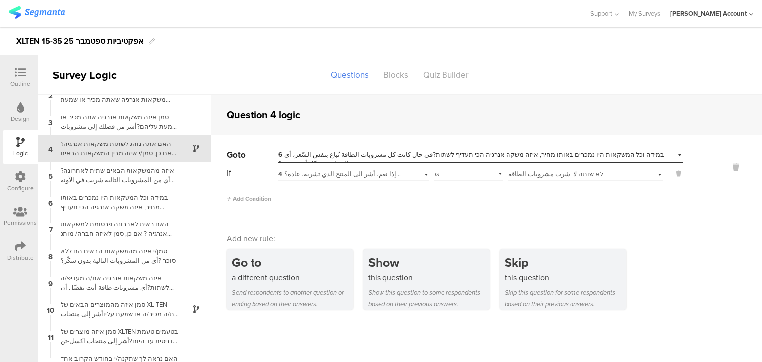
scroll to position [79, 0]
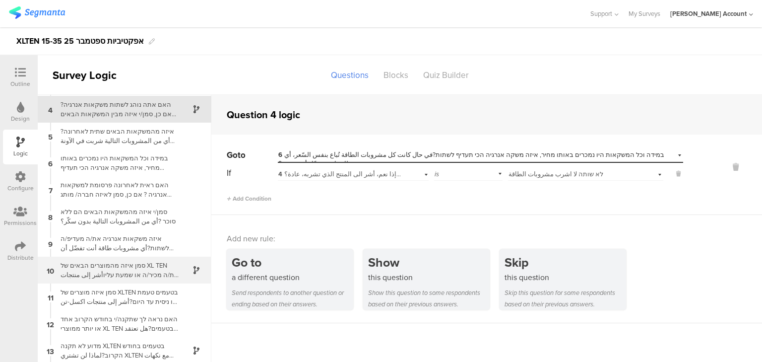
click at [153, 263] on div "סמן איזה מהמוצרים הבאים של XL TEN את/ה מכיר/ה או שמעת עליוأشر إلى منتجات اكسل ت…" at bounding box center [117, 270] width 124 height 19
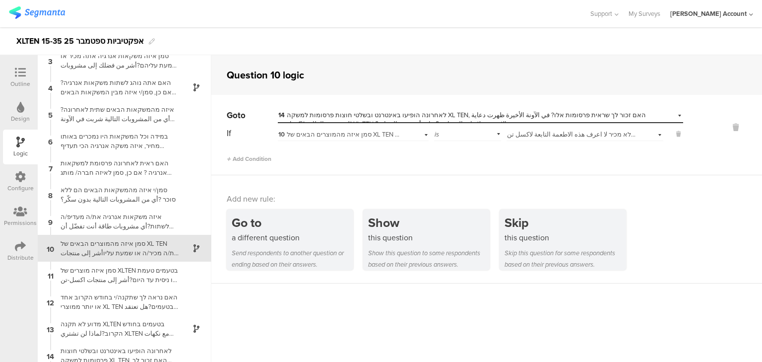
scroll to position [101, 0]
